Goal: Information Seeking & Learning: Compare options

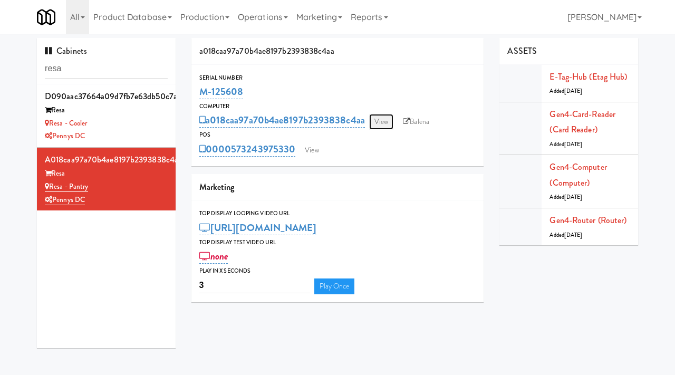
click at [387, 118] on link "View" at bounding box center [381, 122] width 24 height 16
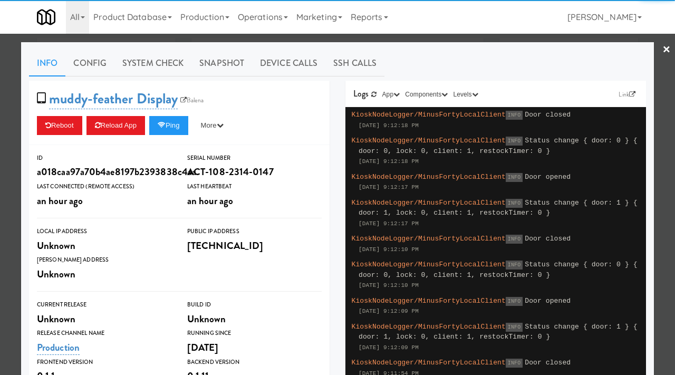
scroll to position [199, 0]
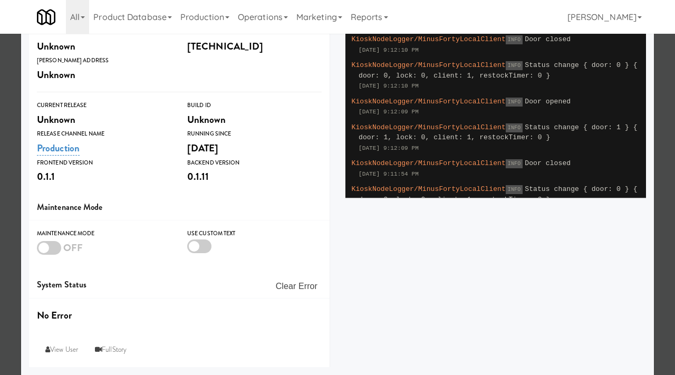
click at [48, 247] on div at bounding box center [49, 248] width 24 height 14
click at [0, 0] on input "checkbox" at bounding box center [0, 0] width 0 height 0
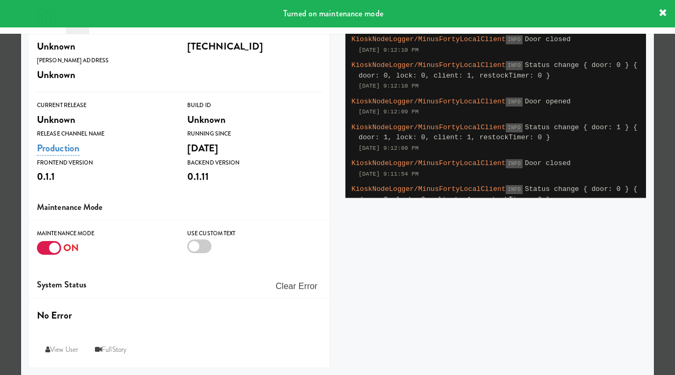
click at [663, 13] on icon at bounding box center [663, 13] width 8 height 8
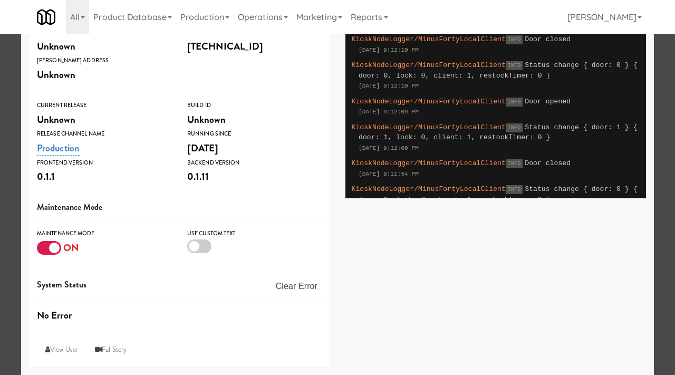
scroll to position [0, 0]
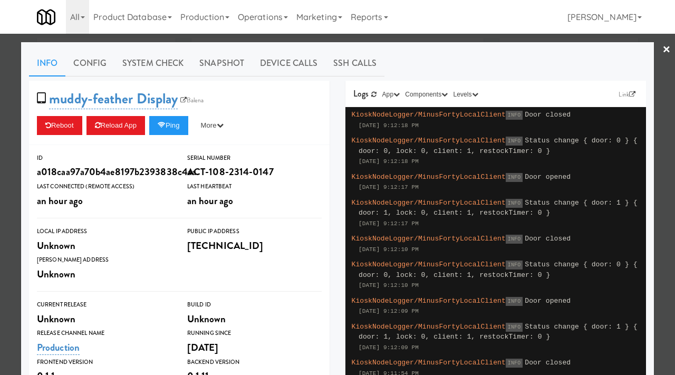
click at [665, 49] on link "×" at bounding box center [667, 50] width 8 height 33
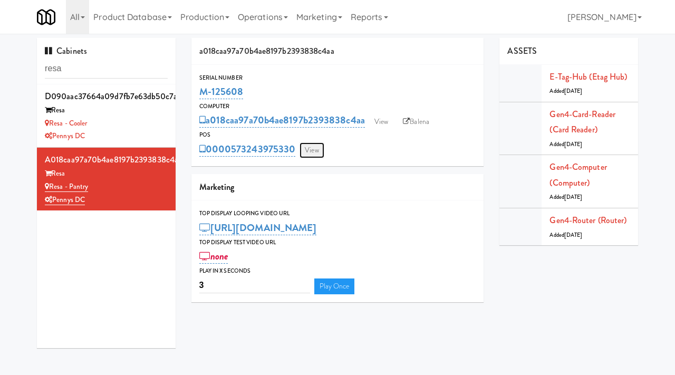
click at [308, 149] on link "View" at bounding box center [312, 150] width 24 height 16
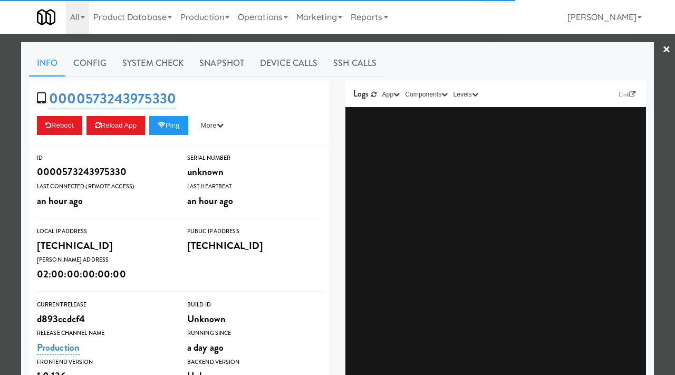
scroll to position [199, 0]
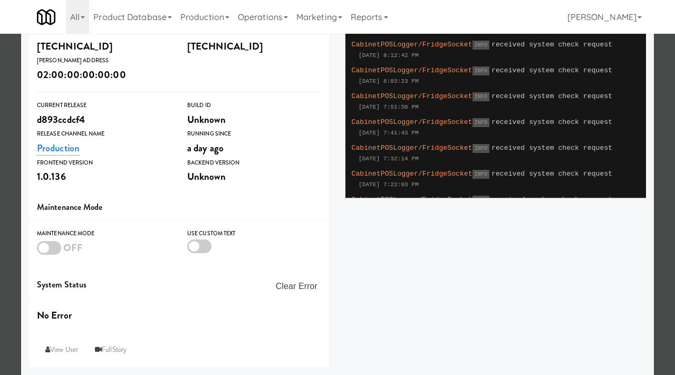
click at [50, 242] on div at bounding box center [49, 248] width 24 height 14
click at [0, 0] on input "checkbox" at bounding box center [0, 0] width 0 height 0
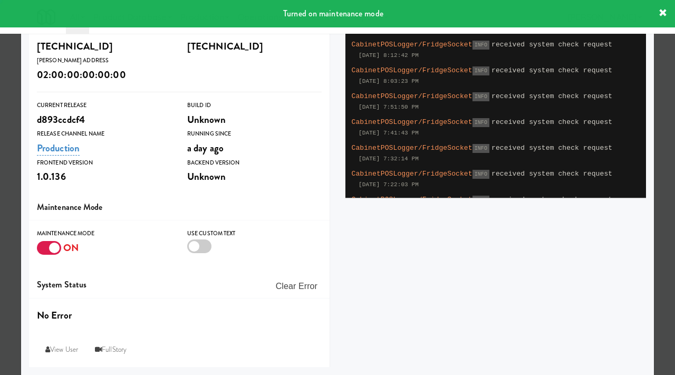
click at [0, 237] on div at bounding box center [337, 187] width 675 height 375
